Goal: Task Accomplishment & Management: Use online tool/utility

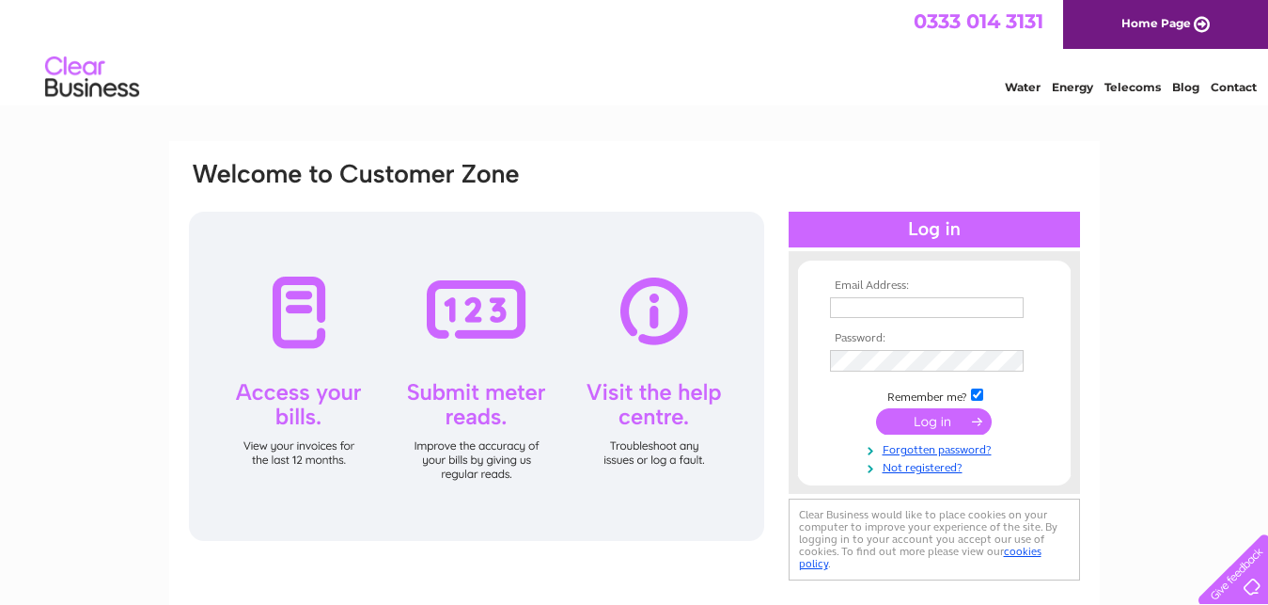
type input "[EMAIL_ADDRESS][DOMAIN_NAME]"
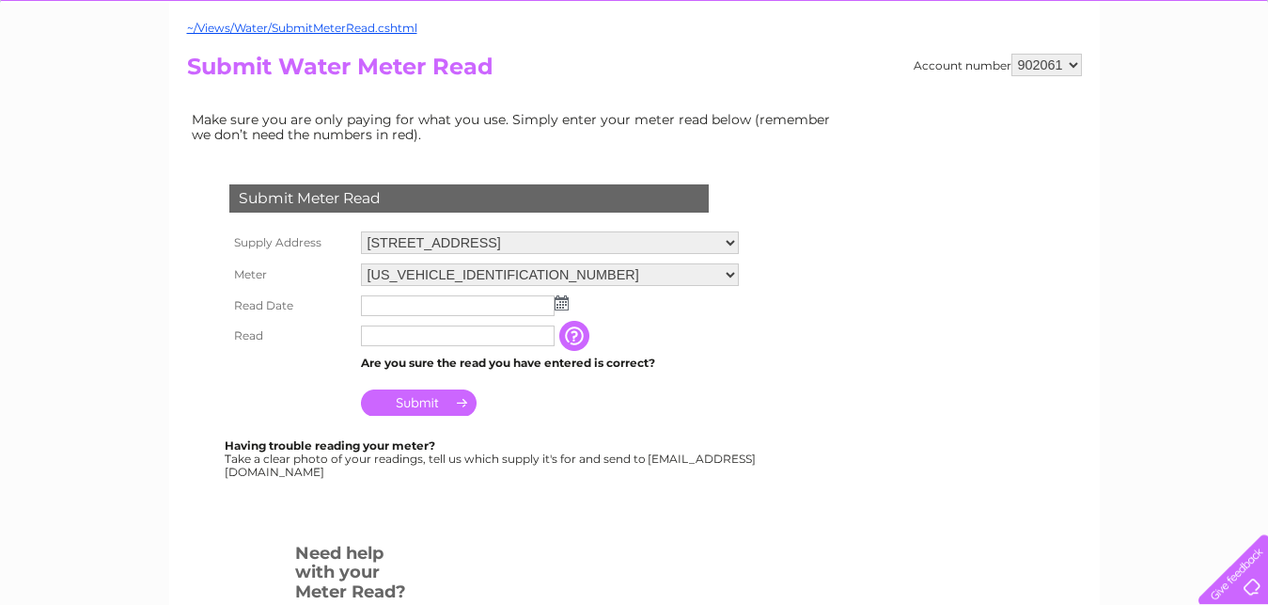
scroll to position [288, 0]
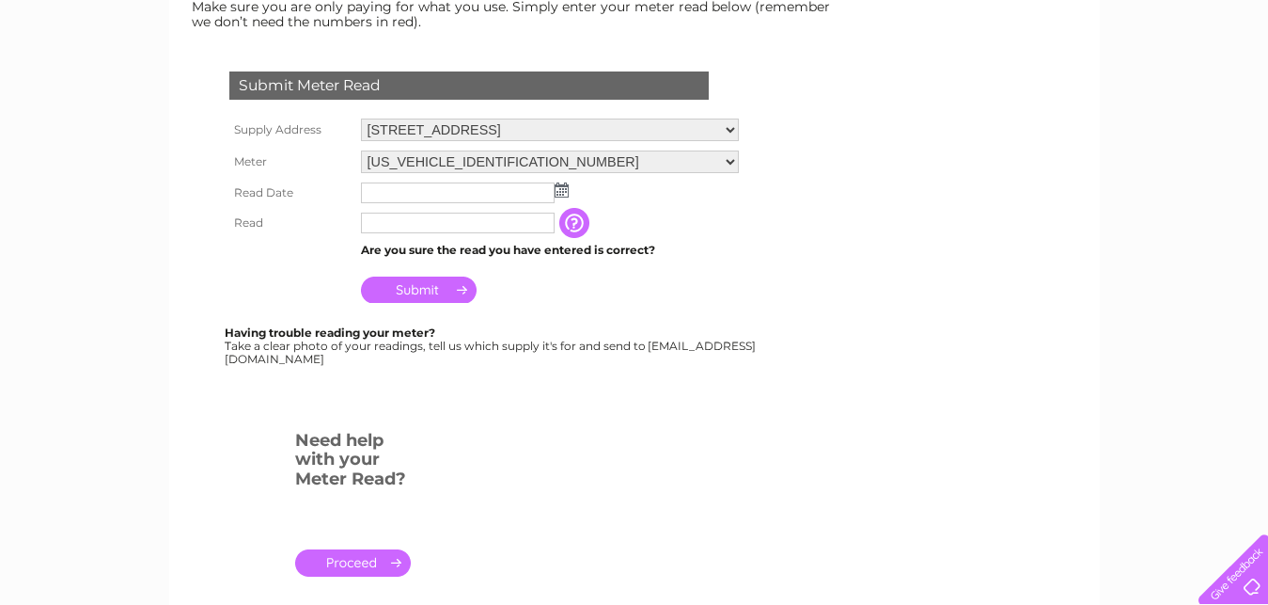
click at [564, 191] on img at bounding box center [562, 189] width 14 height 15
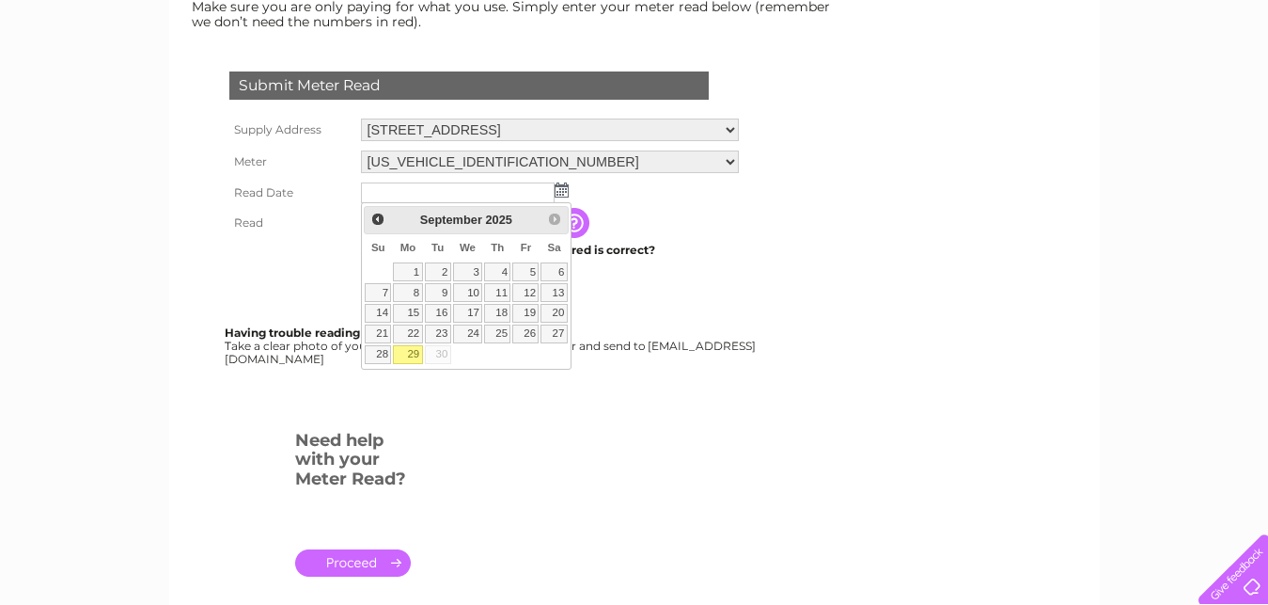
click at [415, 350] on link "29" at bounding box center [407, 354] width 29 height 19
type input "2025/09/29"
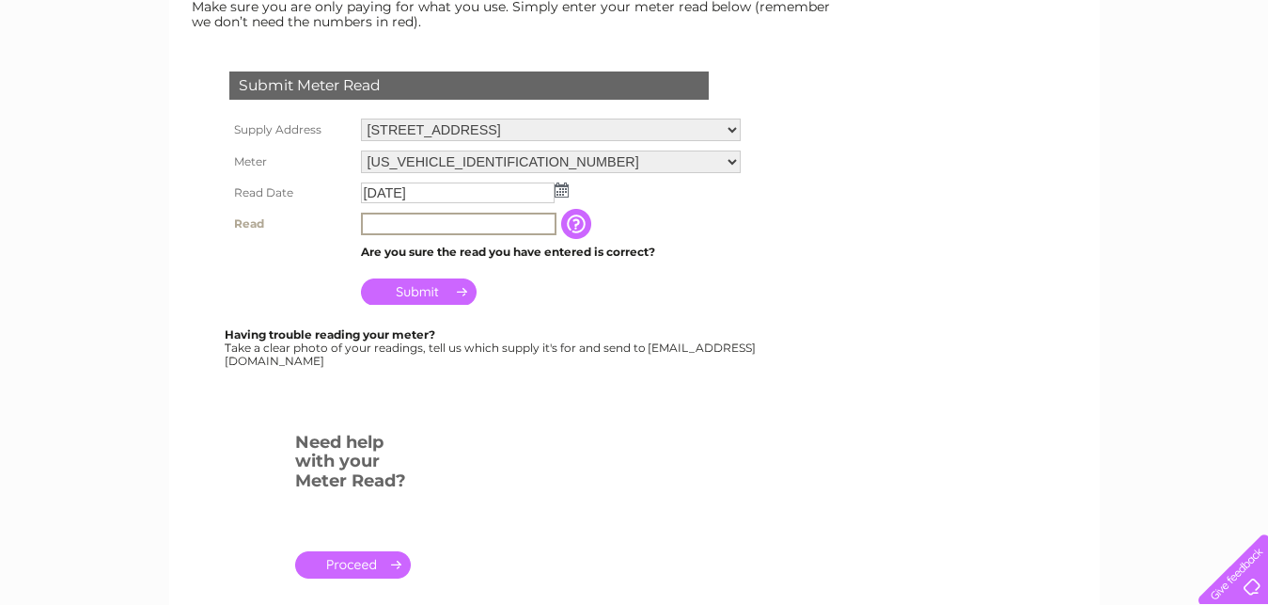
click at [419, 222] on input "text" at bounding box center [459, 223] width 196 height 23
type input "2436"
click at [427, 292] on input "Submit" at bounding box center [419, 289] width 116 height 26
